Goal: Check status: Check status

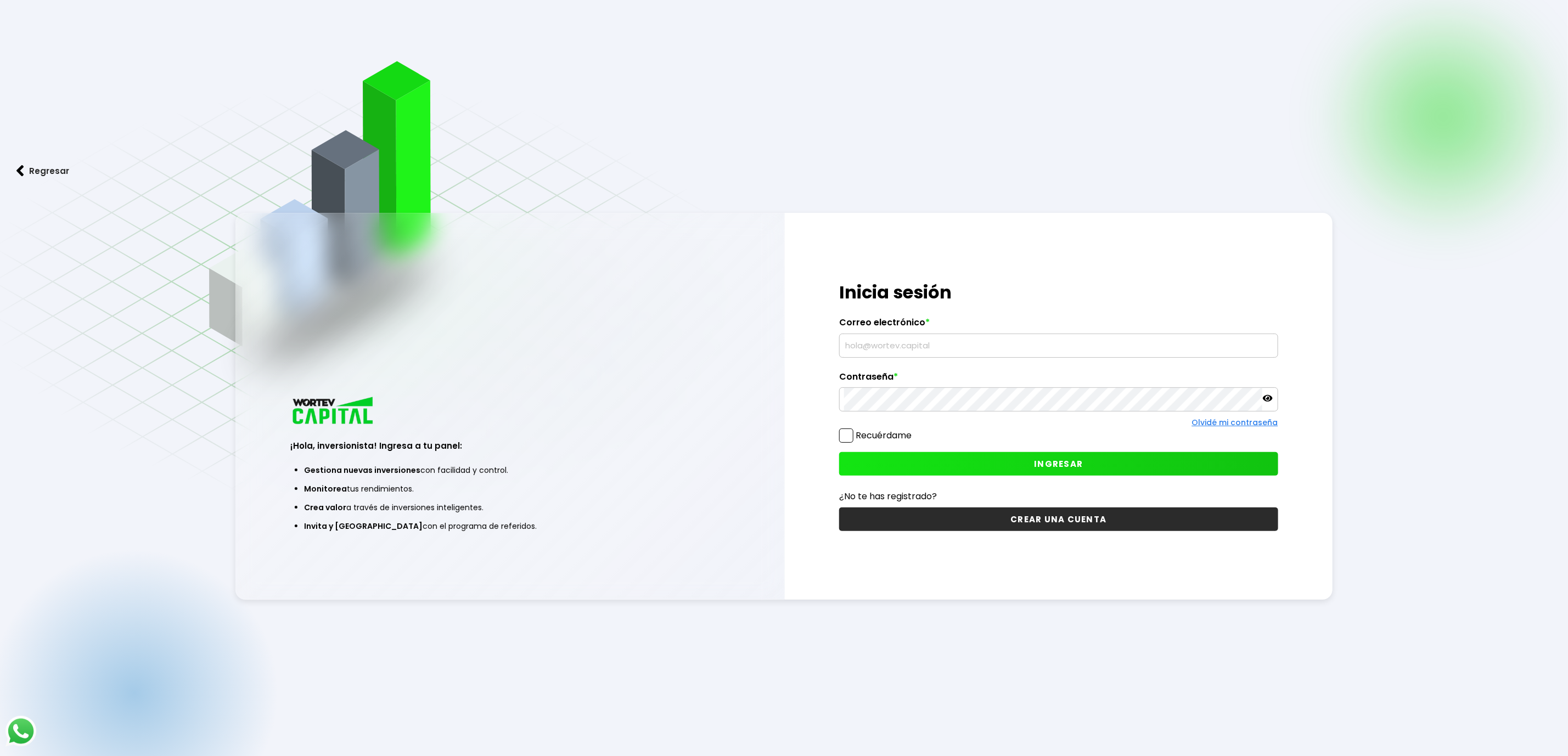
click at [903, 344] on input "text" at bounding box center [1059, 346] width 429 height 23
type input "[EMAIL_ADDRESS][DOMAIN_NAME]"
click at [981, 463] on button "INGRESAR" at bounding box center [1059, 464] width 438 height 24
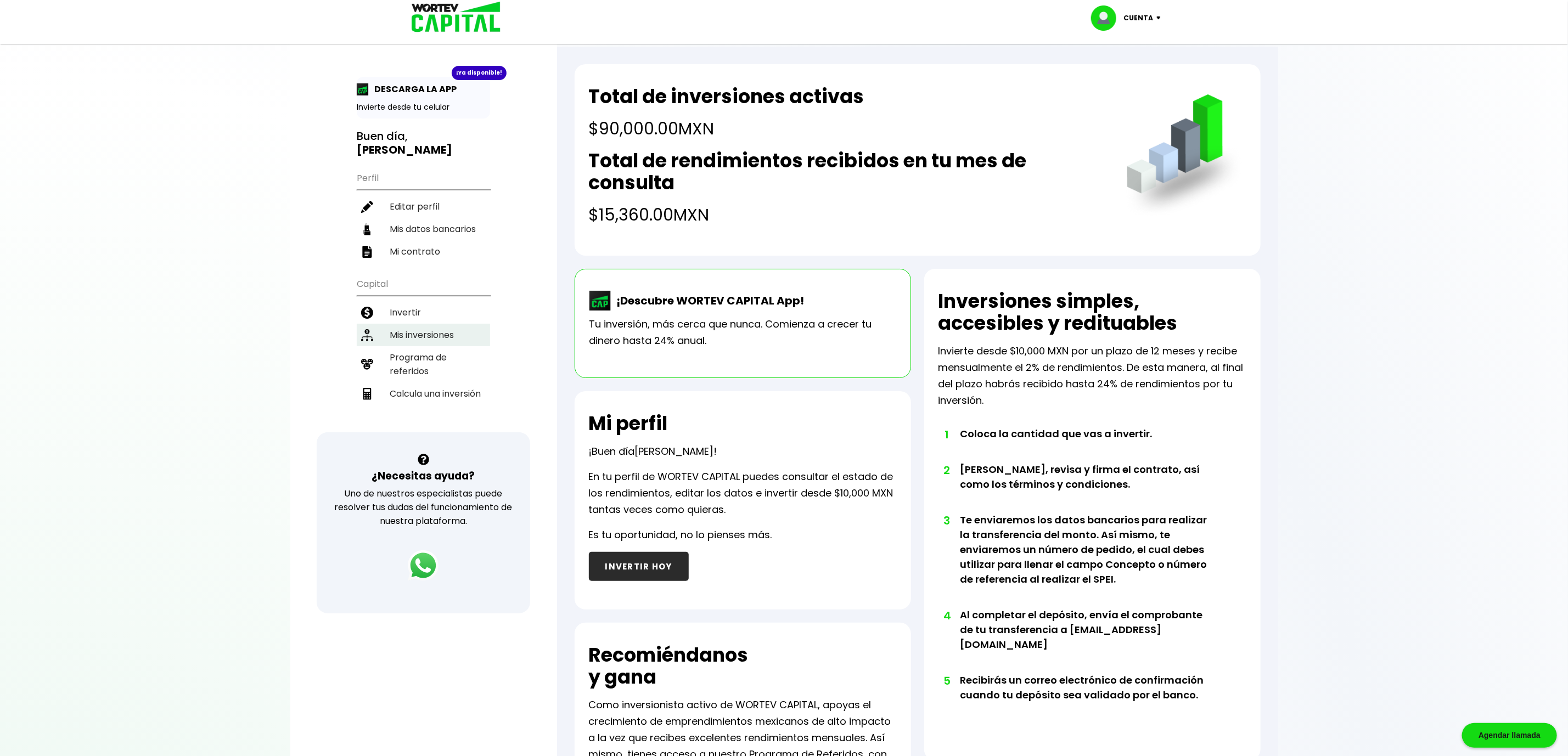
click at [442, 324] on li "Mis inversiones" at bounding box center [423, 335] width 133 height 23
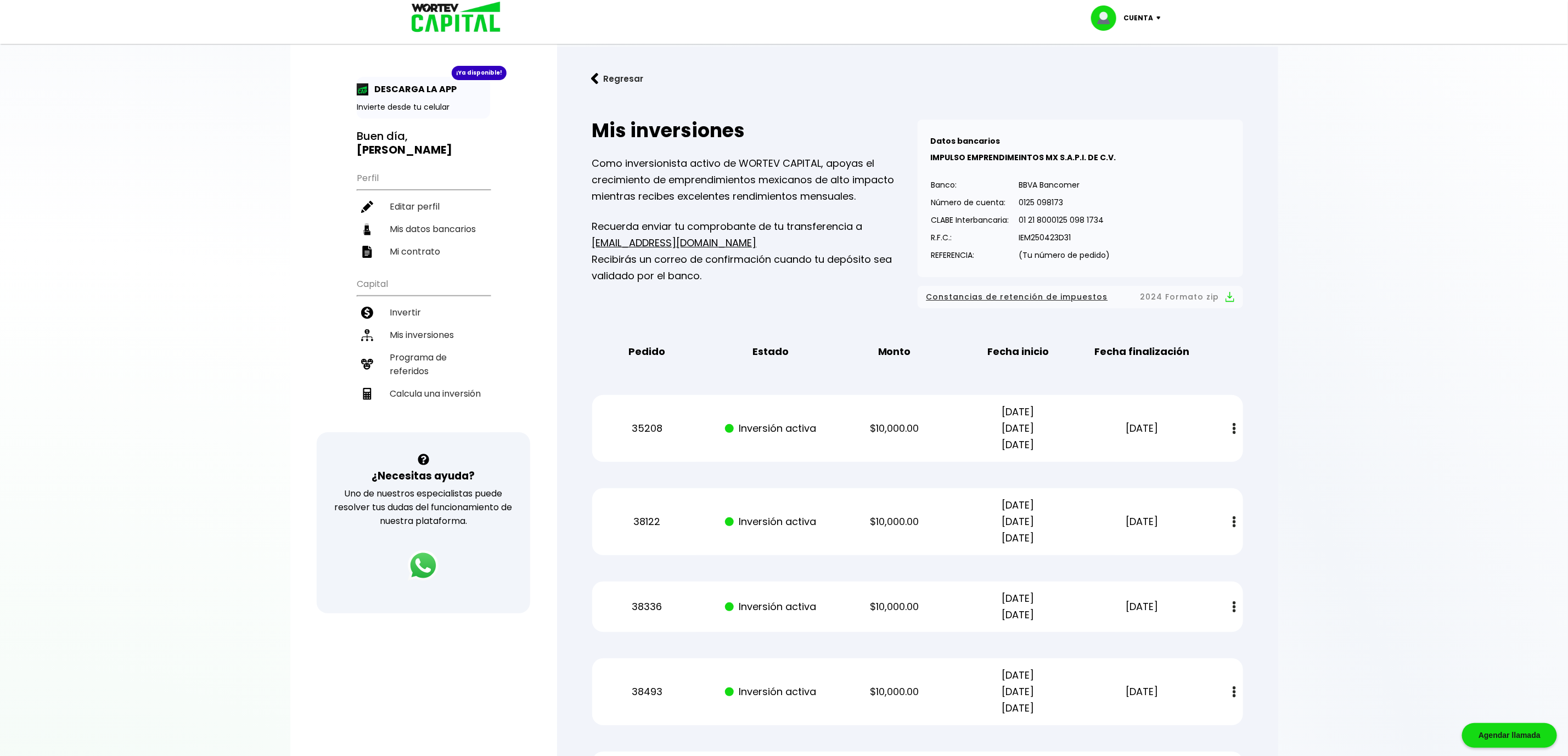
click at [444, 19] on img at bounding box center [452, 18] width 105 height 36
click at [471, 10] on img at bounding box center [452, 18] width 105 height 36
click at [428, 142] on b "[PERSON_NAME]" at bounding box center [404, 150] width 96 height 15
click at [601, 72] on button "Regresar" at bounding box center [617, 79] width 86 height 29
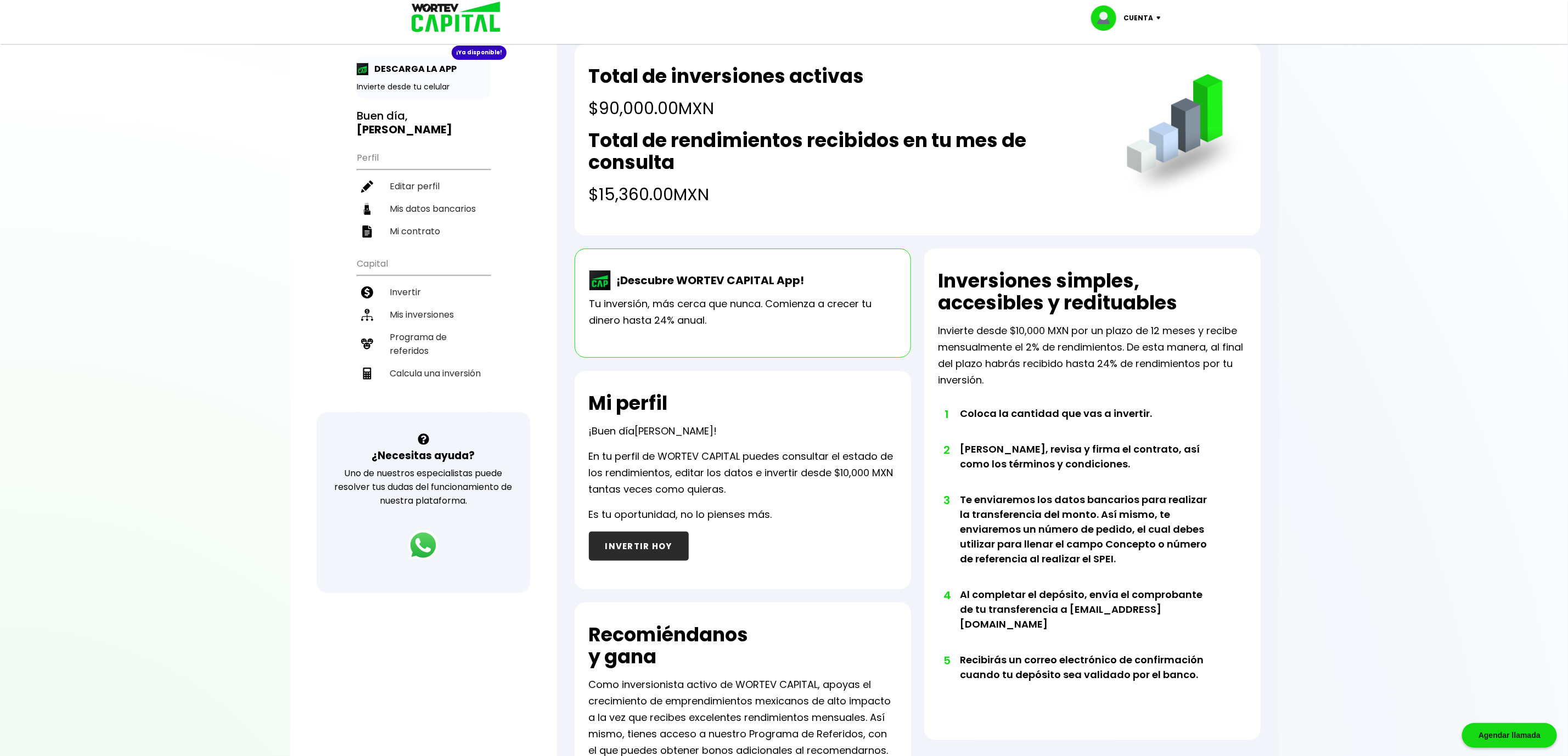
scroll to position [5, 0]
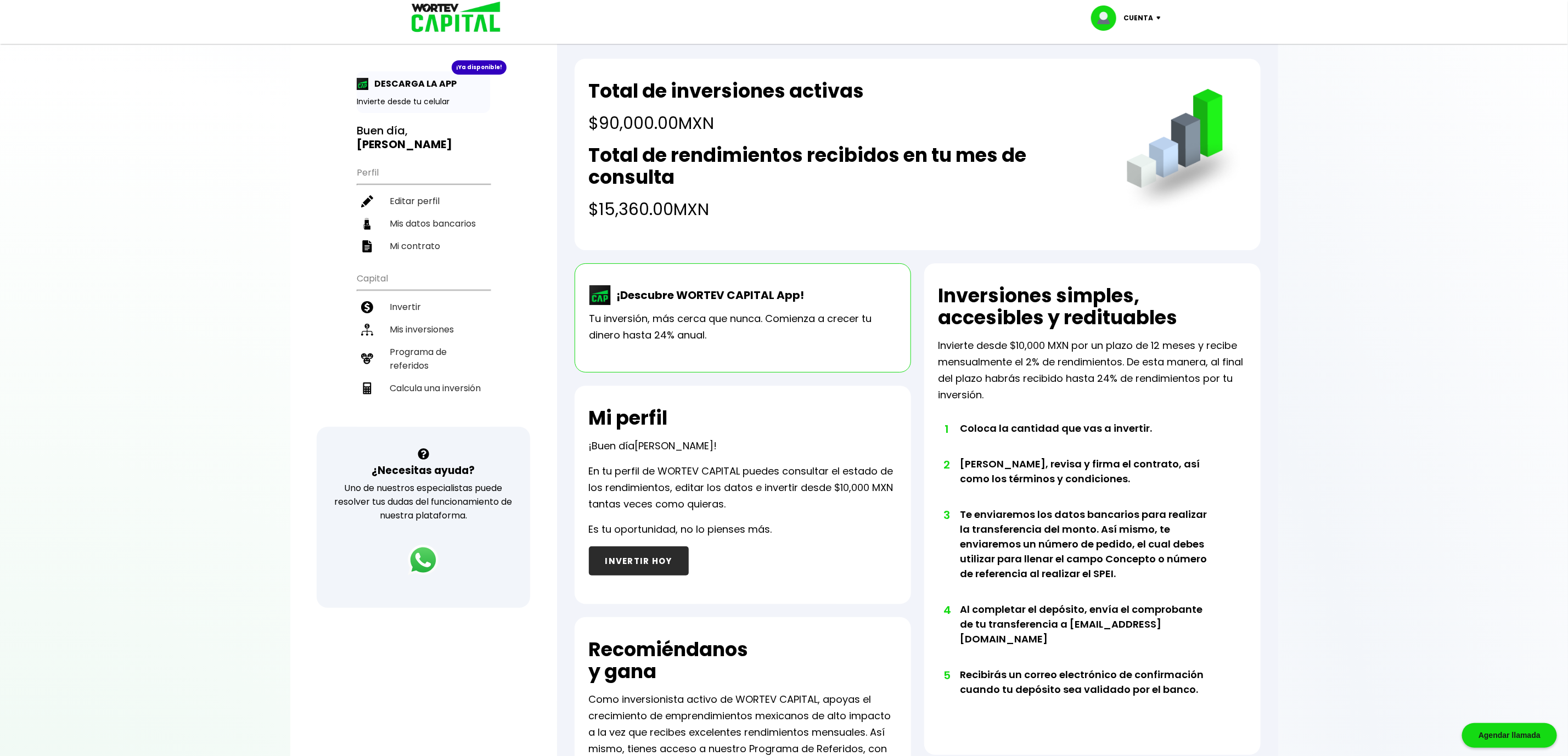
drag, startPoint x: 594, startPoint y: 92, endPoint x: 733, endPoint y: 201, distance: 176.6
click at [733, 201] on div "Total de inversiones activas $90,000.00 MXN Total de rendimientos recibidos en …" at bounding box center [846, 151] width 516 height 142
click at [733, 201] on h4 "$15,360.00 MXN" at bounding box center [846, 209] width 516 height 25
drag, startPoint x: 744, startPoint y: 160, endPoint x: 820, endPoint y: 162, distance: 76.0
click at [819, 162] on h2 "Total de rendimientos recibidos en tu mes de consulta" at bounding box center [846, 166] width 516 height 44
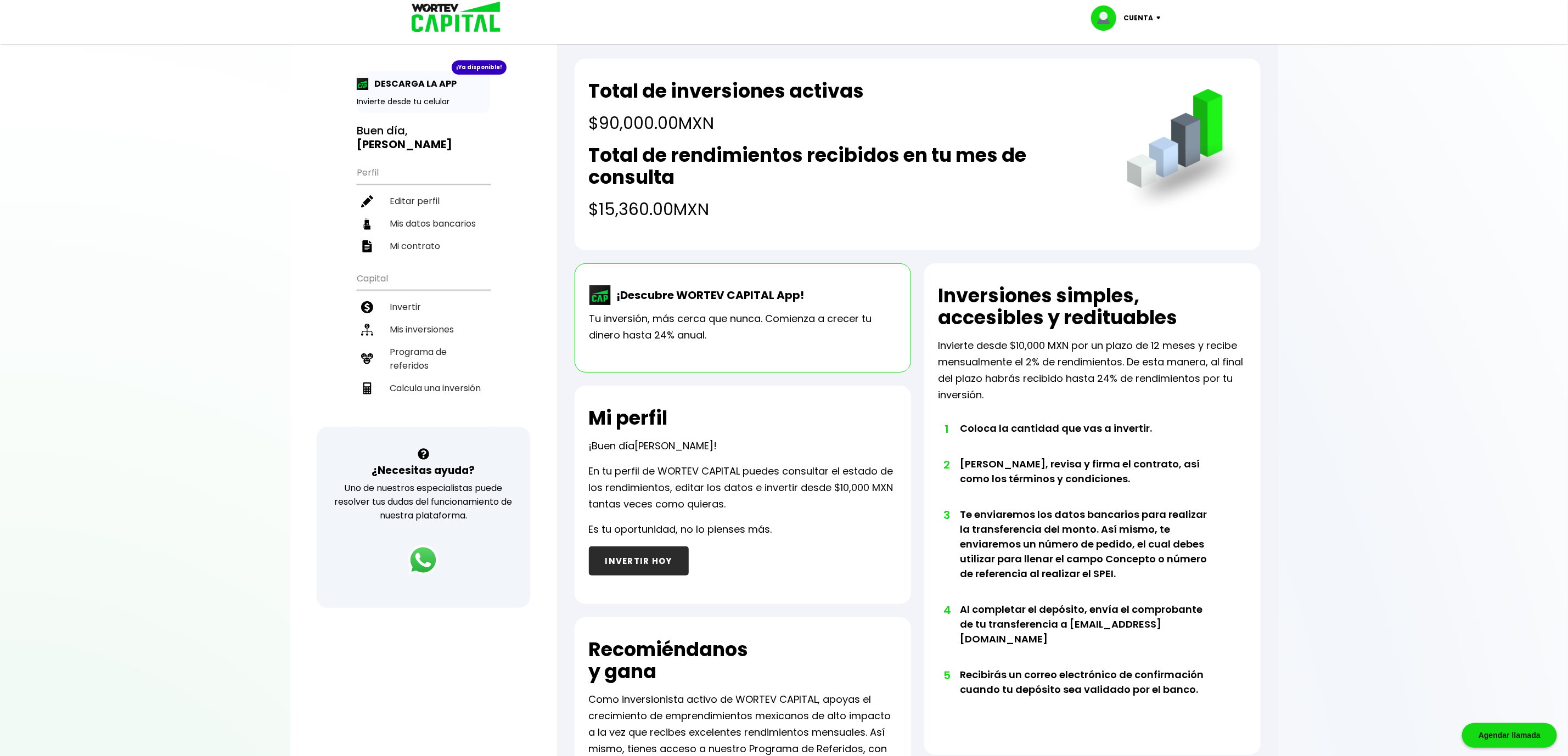
click at [820, 188] on div "Total de rendimientos recibidos en tu mes de consulta $15,360.00 MXN" at bounding box center [846, 183] width 516 height 77
